Goal: Check status: Check status

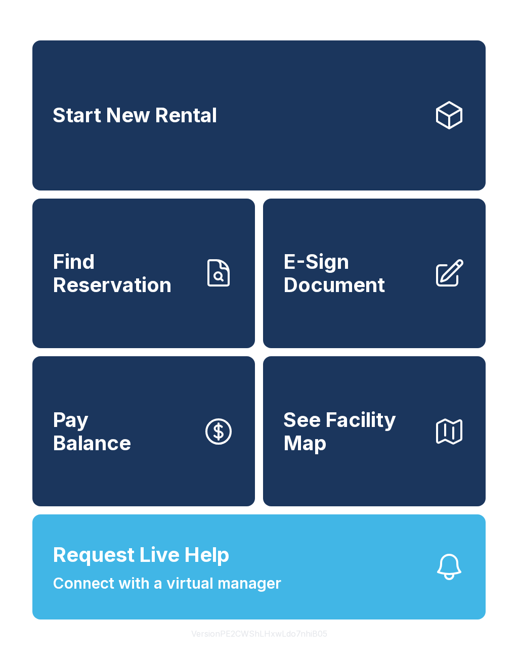
click at [310, 600] on button "Request Live Help Connect with a virtual manager" at bounding box center [258, 567] width 453 height 105
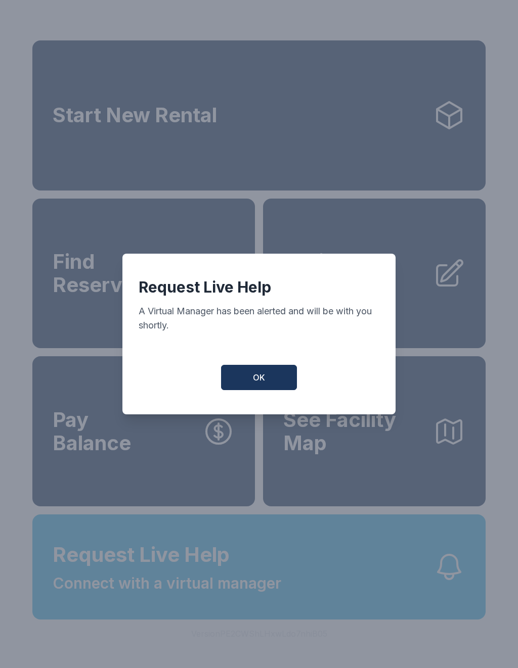
click at [271, 375] on button "OK" at bounding box center [259, 377] width 76 height 25
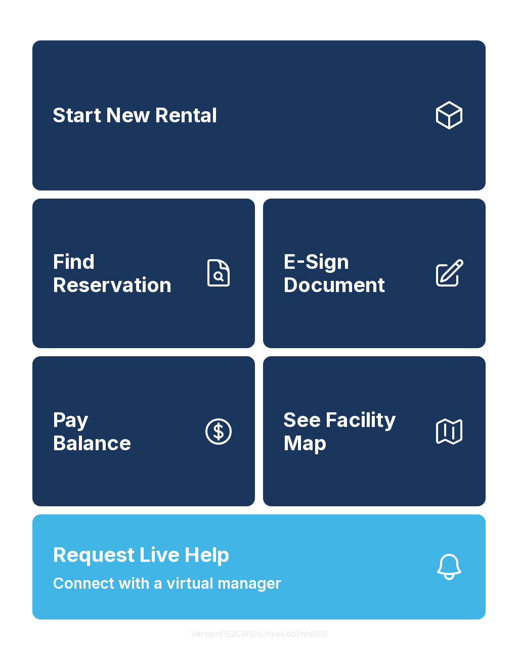
click at [176, 296] on span "Find Reservation" at bounding box center [124, 273] width 142 height 46
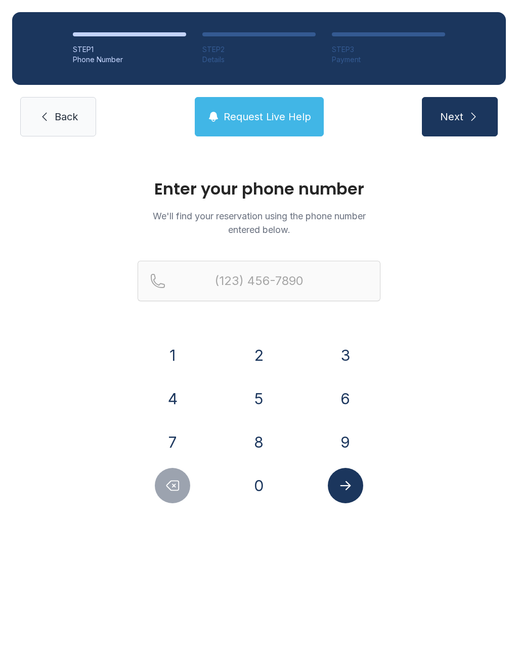
click at [345, 396] on button "6" at bounding box center [345, 398] width 35 height 35
click at [261, 489] on button "0" at bounding box center [258, 485] width 35 height 35
click at [260, 331] on div "(60" at bounding box center [259, 297] width 243 height 73
click at [262, 349] on button "2" at bounding box center [258, 355] width 35 height 35
click at [353, 345] on button "3" at bounding box center [345, 355] width 35 height 35
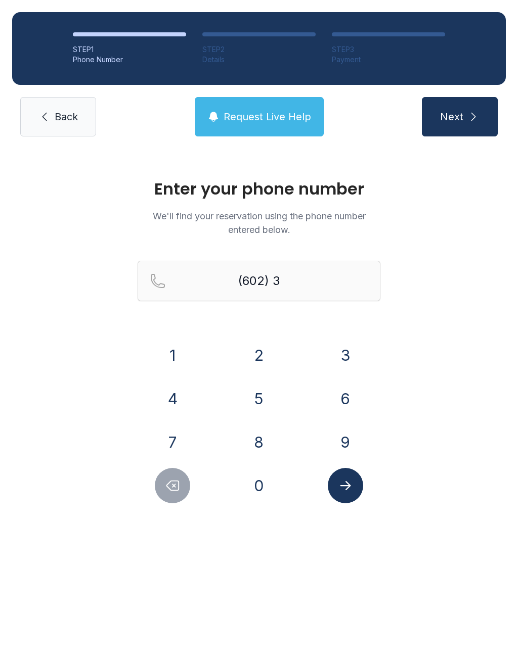
click at [351, 444] on button "9" at bounding box center [345, 442] width 35 height 35
click at [266, 487] on button "0" at bounding box center [258, 485] width 35 height 35
click at [265, 347] on button "2" at bounding box center [258, 355] width 35 height 35
click at [179, 347] on button "1" at bounding box center [172, 355] width 35 height 35
click at [176, 398] on button "4" at bounding box center [172, 398] width 35 height 35
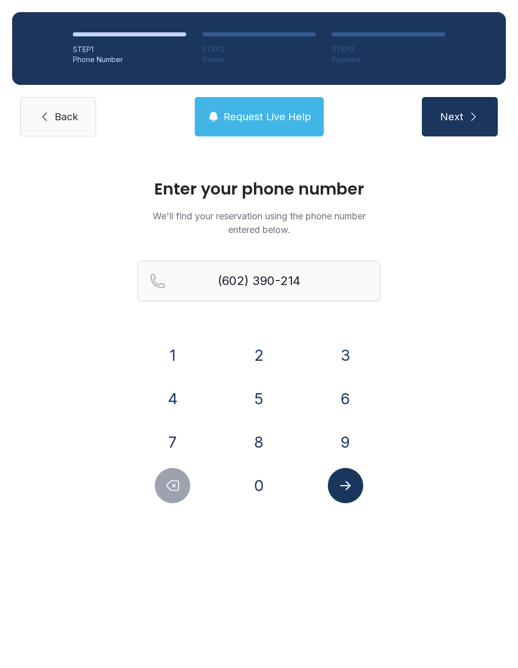
click at [254, 456] on button "8" at bounding box center [258, 442] width 35 height 35
click at [342, 487] on icon "Submit lookup form" at bounding box center [345, 485] width 15 height 15
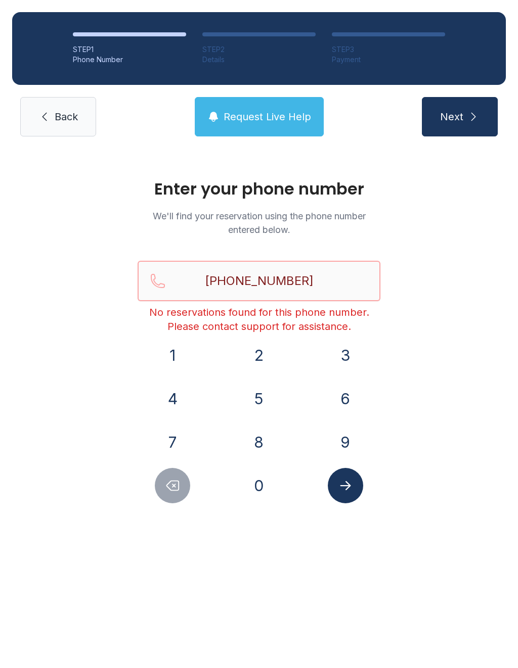
click at [330, 280] on input "[PHONE_NUMBER]" at bounding box center [259, 281] width 243 height 40
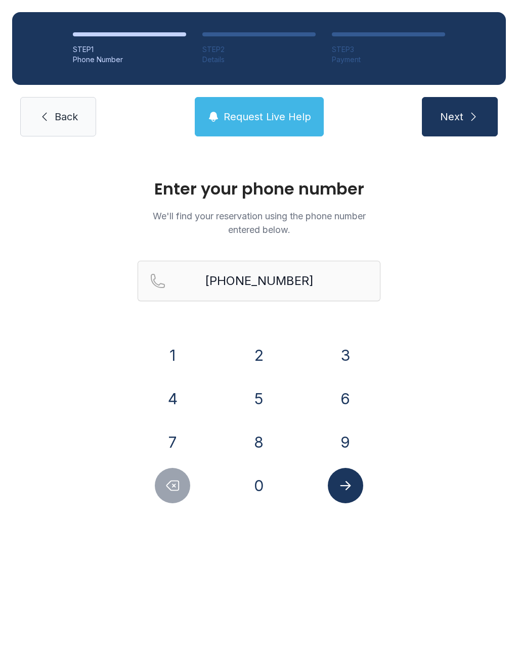
click at [456, 111] on span "Next" at bounding box center [451, 117] width 23 height 14
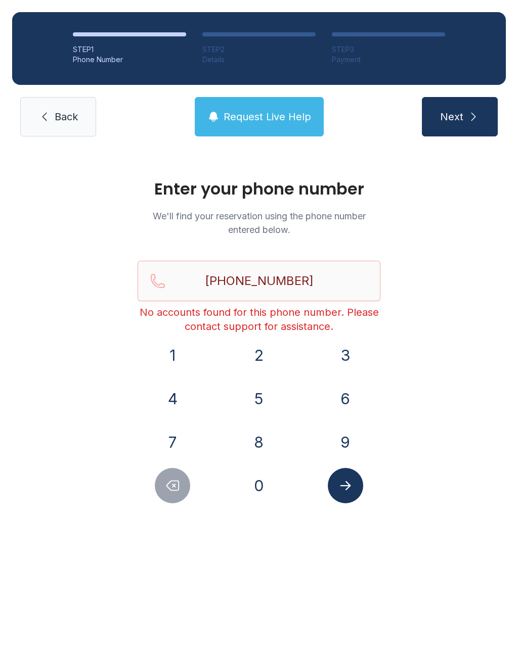
click at [175, 485] on icon "Delete number" at bounding box center [173, 486] width 12 height 10
click at [184, 486] on button "Delete number" at bounding box center [172, 485] width 35 height 35
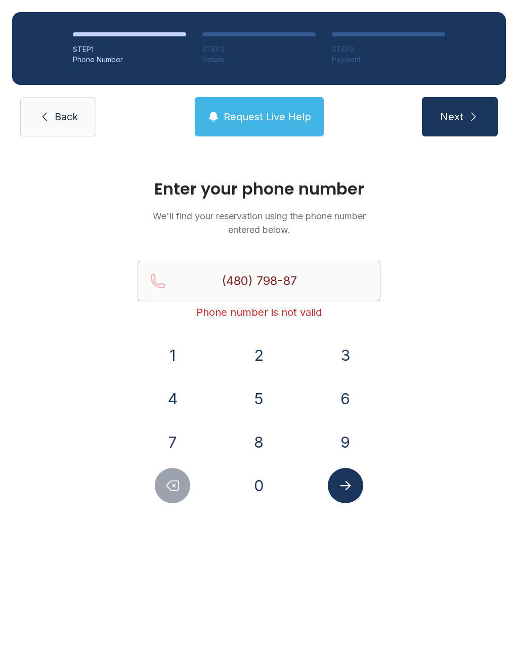
click at [183, 486] on button "Delete number" at bounding box center [172, 485] width 35 height 35
click at [184, 471] on div at bounding box center [173, 485] width 70 height 35
click at [180, 470] on button "Delete number" at bounding box center [172, 485] width 35 height 35
click at [165, 471] on button "Delete number" at bounding box center [172, 485] width 35 height 35
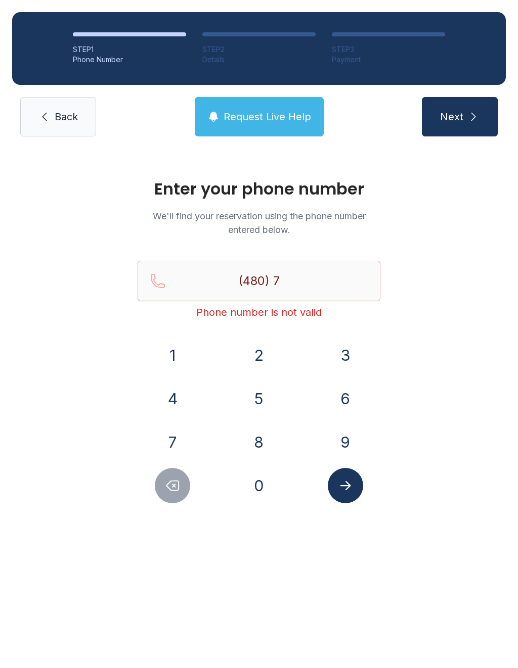
click at [165, 471] on button "Delete number" at bounding box center [172, 485] width 35 height 35
click at [163, 480] on button "Delete number" at bounding box center [172, 485] width 35 height 35
type input "(48"
